Goal: Task Accomplishment & Management: Use online tool/utility

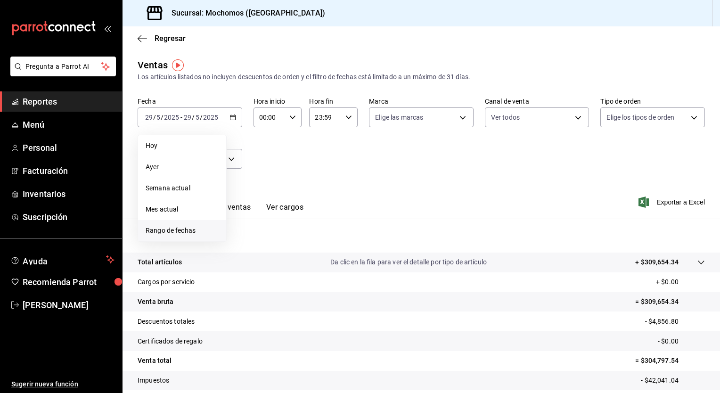
click at [177, 230] on span "Rango de fechas" at bounding box center [182, 231] width 73 height 10
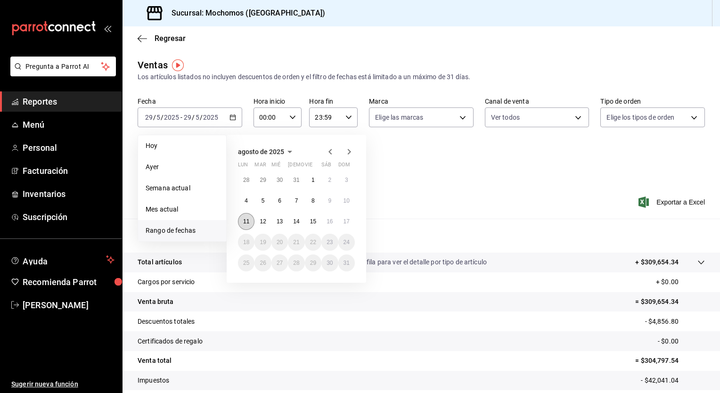
click at [246, 222] on abbr "11" at bounding box center [246, 221] width 6 height 7
click at [348, 221] on abbr "17" at bounding box center [347, 221] width 6 height 7
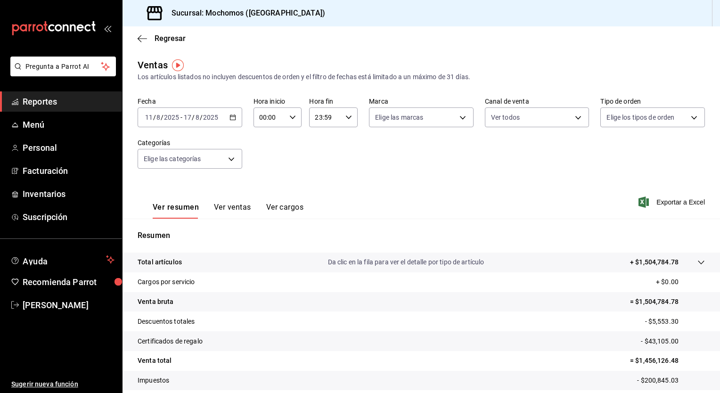
click at [291, 118] on \(Stroke\) "button" at bounding box center [293, 116] width 6 height 3
click at [264, 173] on button "05" at bounding box center [264, 166] width 20 height 19
type input "05:00"
click at [293, 140] on button "00" at bounding box center [288, 141] width 20 height 19
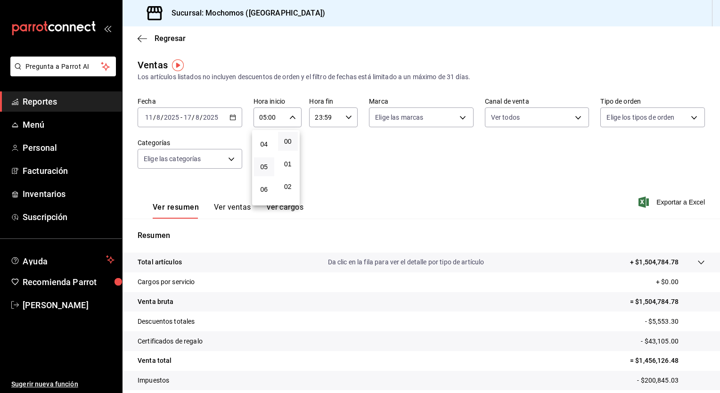
click at [348, 114] on div at bounding box center [360, 196] width 720 height 393
click at [348, 114] on icon "button" at bounding box center [348, 117] width 7 height 7
click at [319, 152] on button "05" at bounding box center [319, 155] width 20 height 19
click at [344, 142] on span "00" at bounding box center [343, 142] width 9 height 8
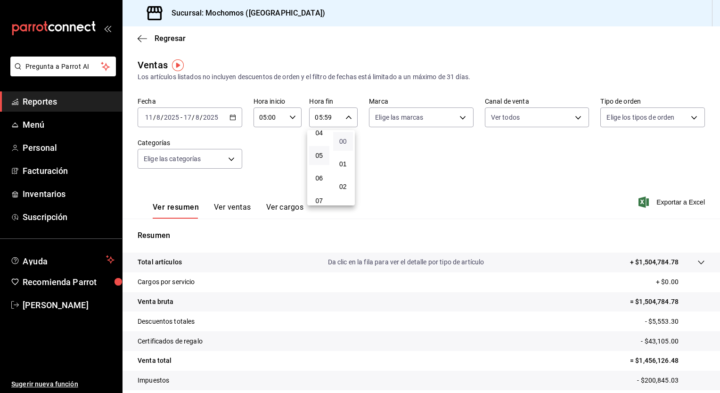
type input "05:00"
click at [418, 172] on div at bounding box center [360, 196] width 720 height 393
click at [675, 201] on span "Exportar a Excel" at bounding box center [673, 202] width 65 height 11
